Goal: Task Accomplishment & Management: Use online tool/utility

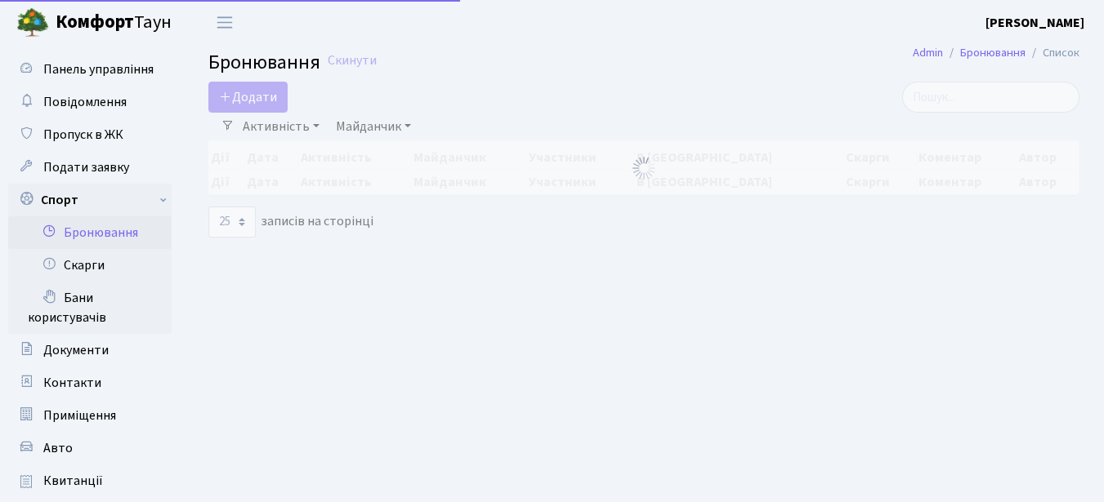
select select "25"
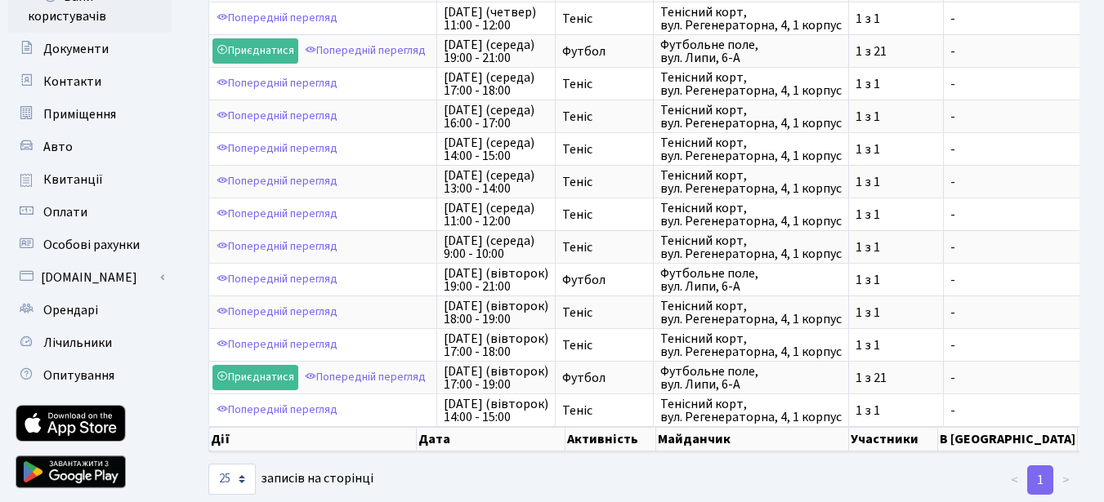
scroll to position [327, 0]
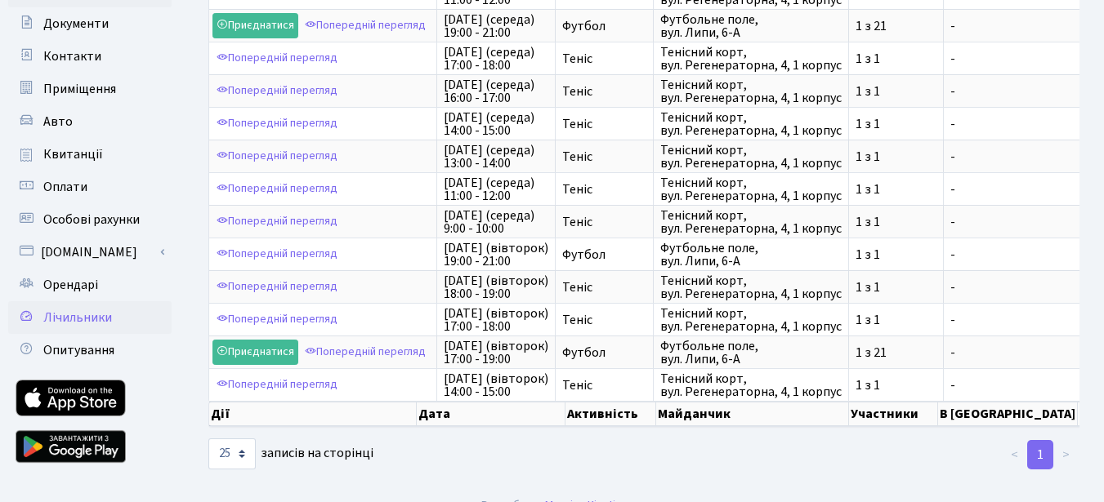
click at [85, 312] on span "Лічильники" at bounding box center [77, 318] width 69 height 18
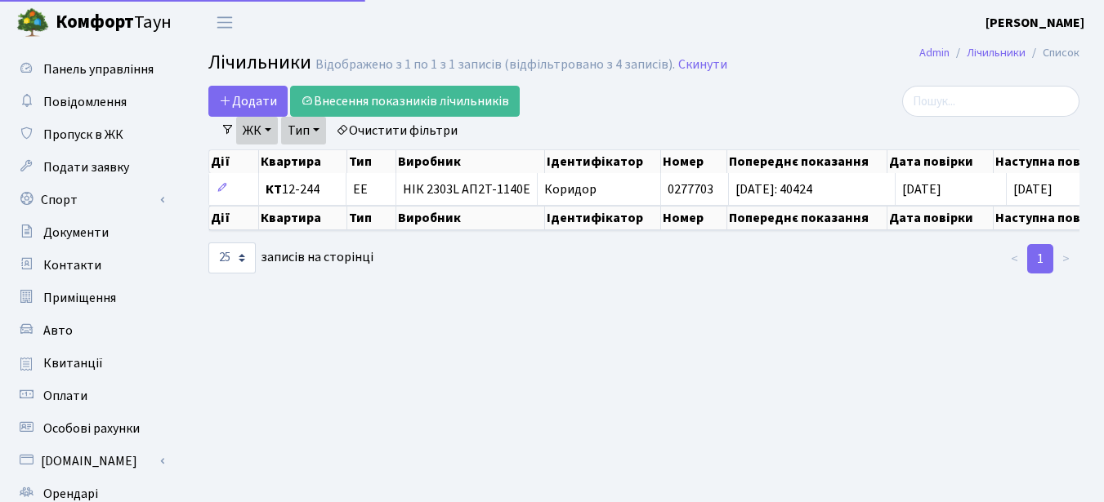
select select "25"
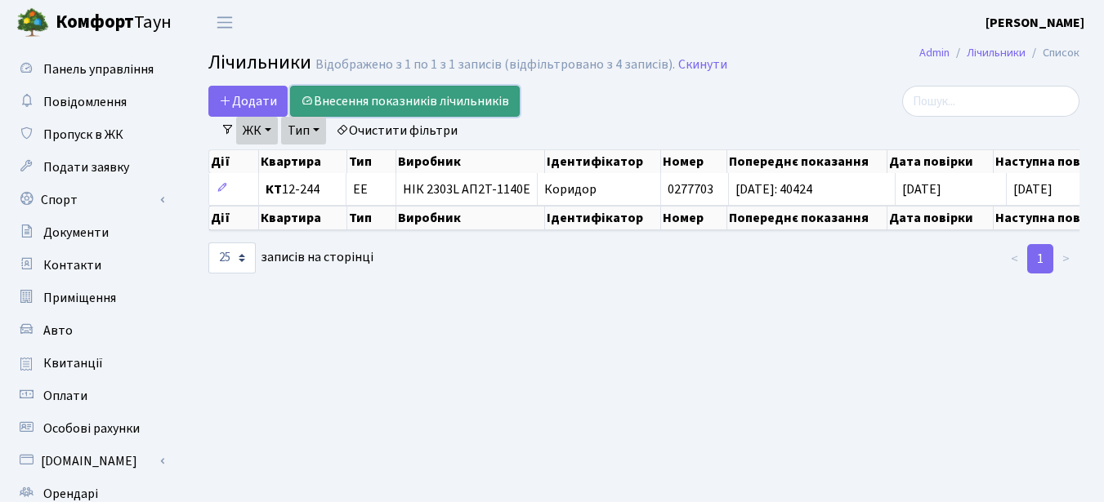
click at [410, 96] on link "Внесення показників лічильників" at bounding box center [405, 101] width 230 height 31
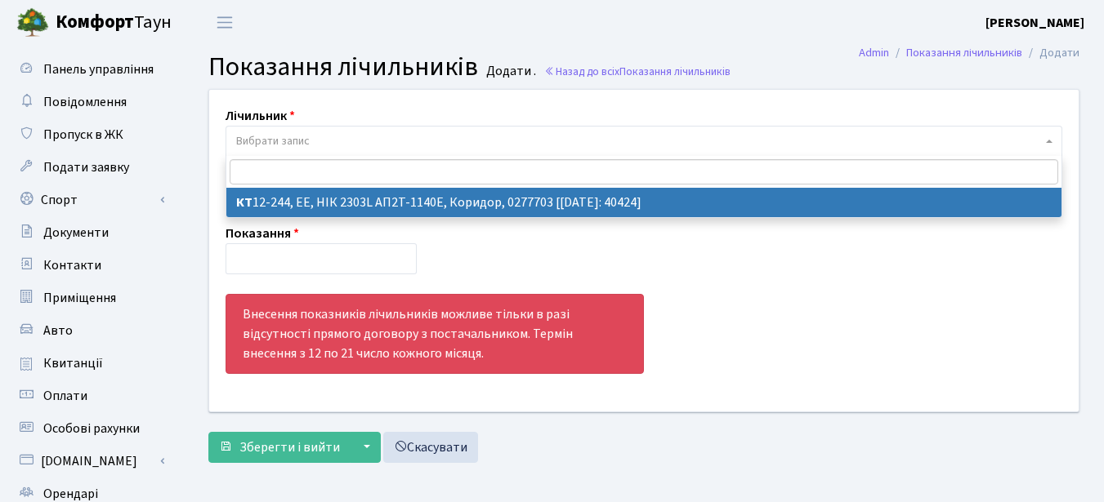
click at [1051, 140] on b at bounding box center [1049, 141] width 7 height 3
select select "7052"
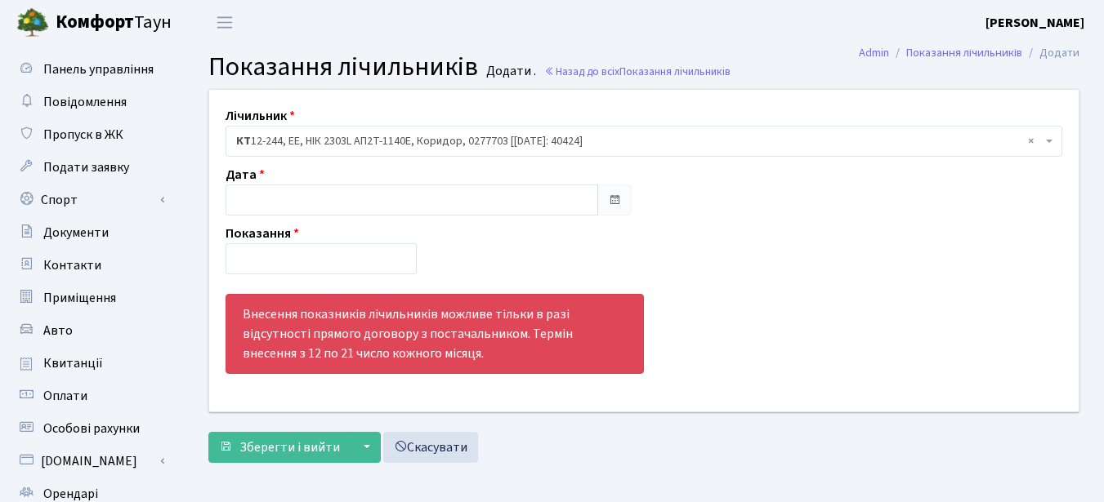
click at [612, 199] on span at bounding box center [614, 200] width 13 height 13
click at [618, 195] on span at bounding box center [614, 200] width 13 height 13
click at [537, 199] on input "text" at bounding box center [411, 200] width 372 height 31
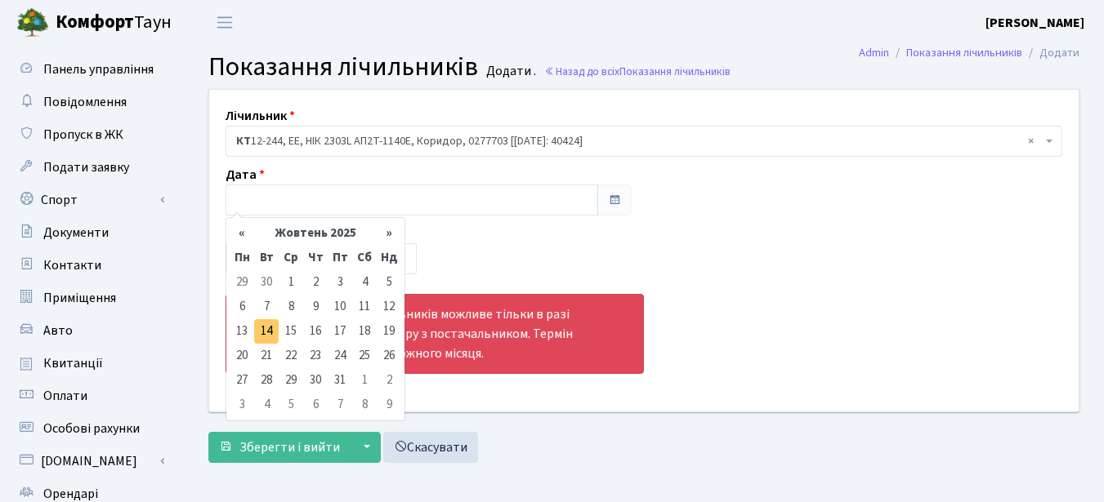
click at [263, 333] on td "14" at bounding box center [266, 331] width 25 height 25
type input "[DATE]"
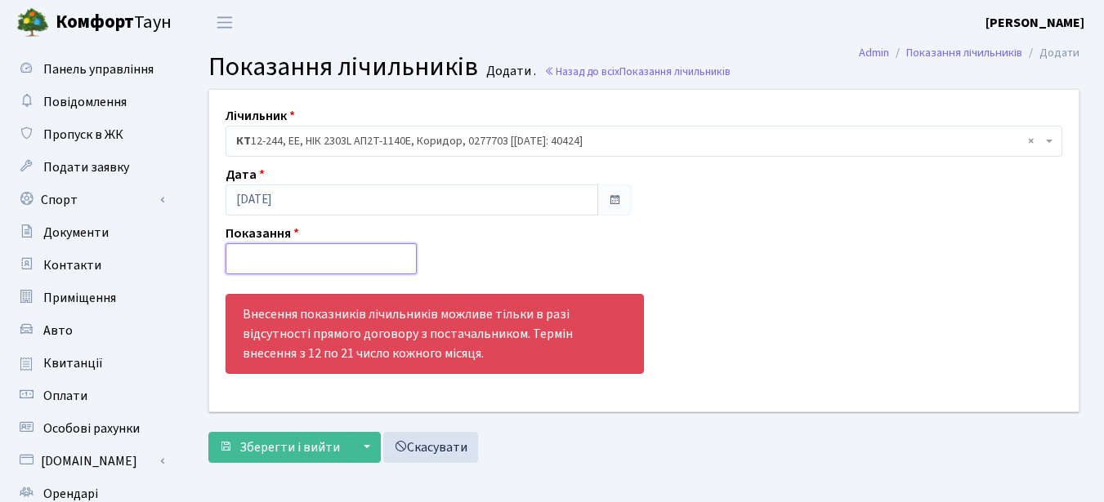
click at [236, 252] on input "number" at bounding box center [320, 258] width 191 height 31
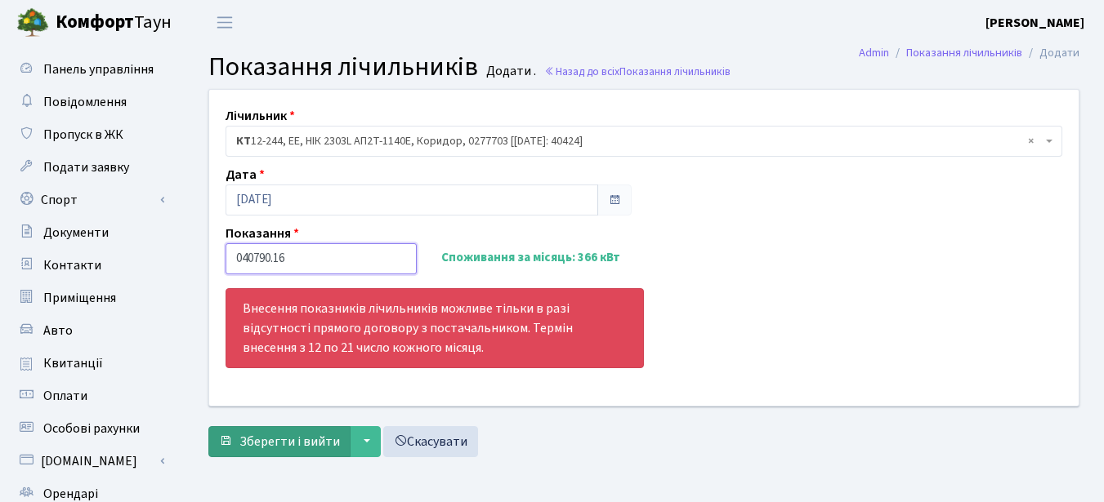
type input "040790.16"
click at [295, 440] on span "Зберегти і вийти" at bounding box center [289, 442] width 100 height 18
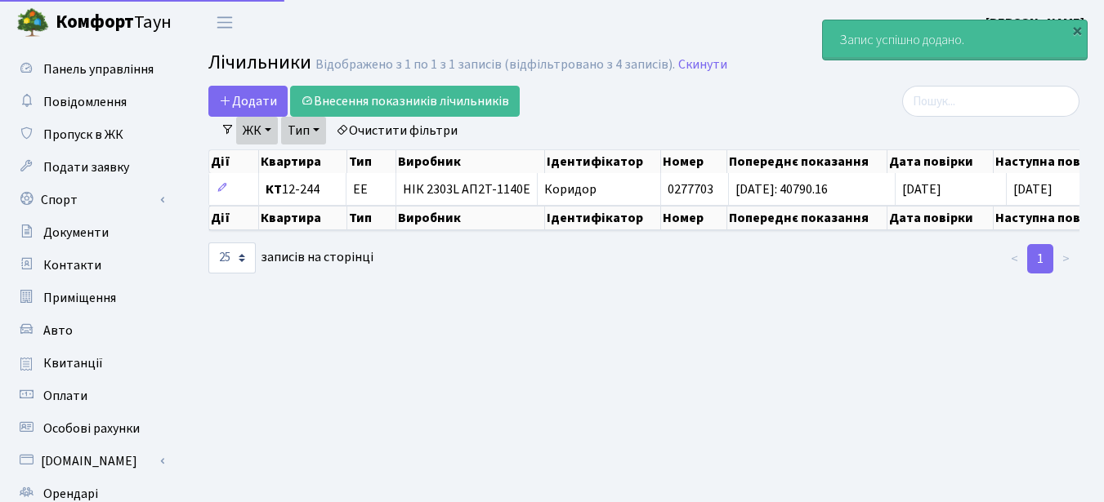
select select "25"
